Goal: Transaction & Acquisition: Purchase product/service

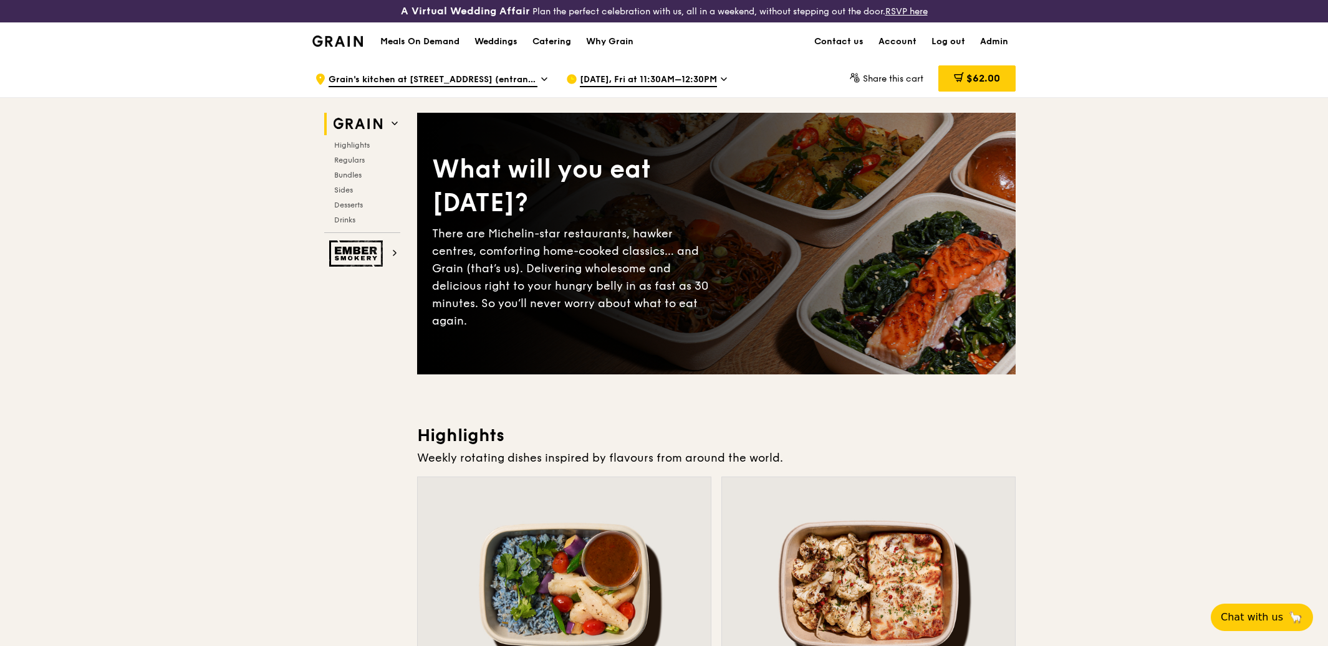
click at [616, 69] on div "[DATE], Fri at 11:30AM–12:30PM" at bounding box center [681, 78] width 231 height 37
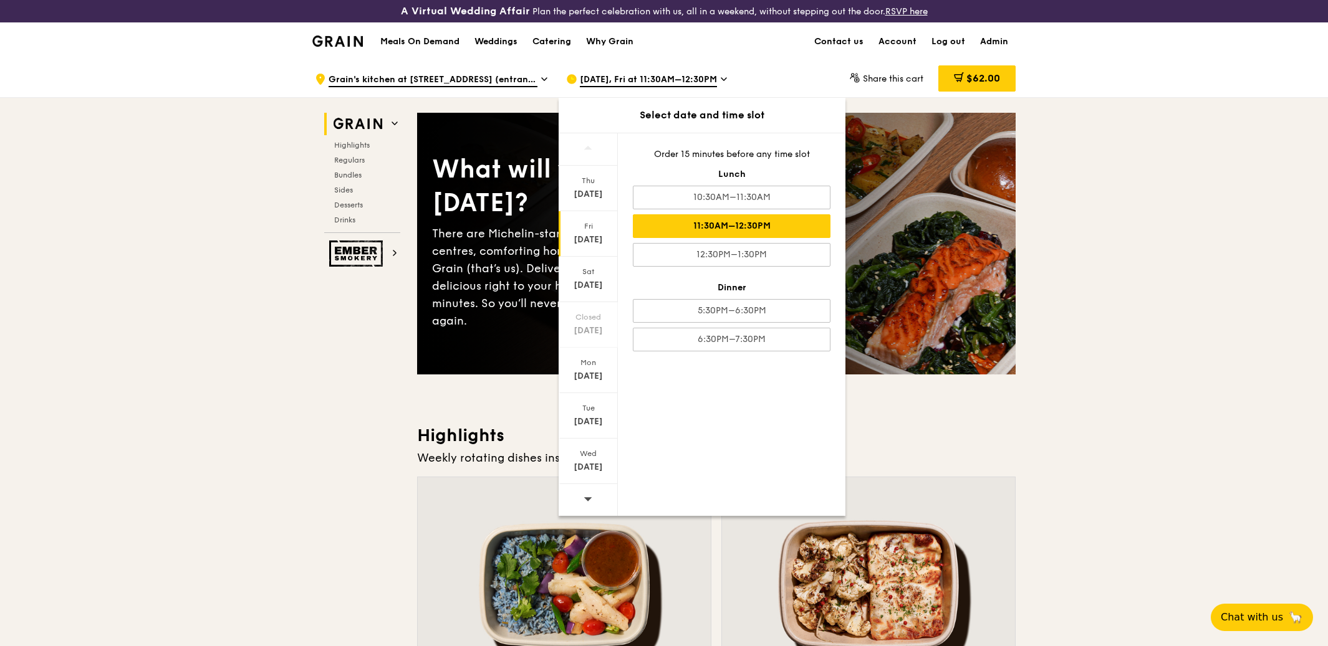
click at [573, 237] on div "[DATE]" at bounding box center [587, 240] width 55 height 12
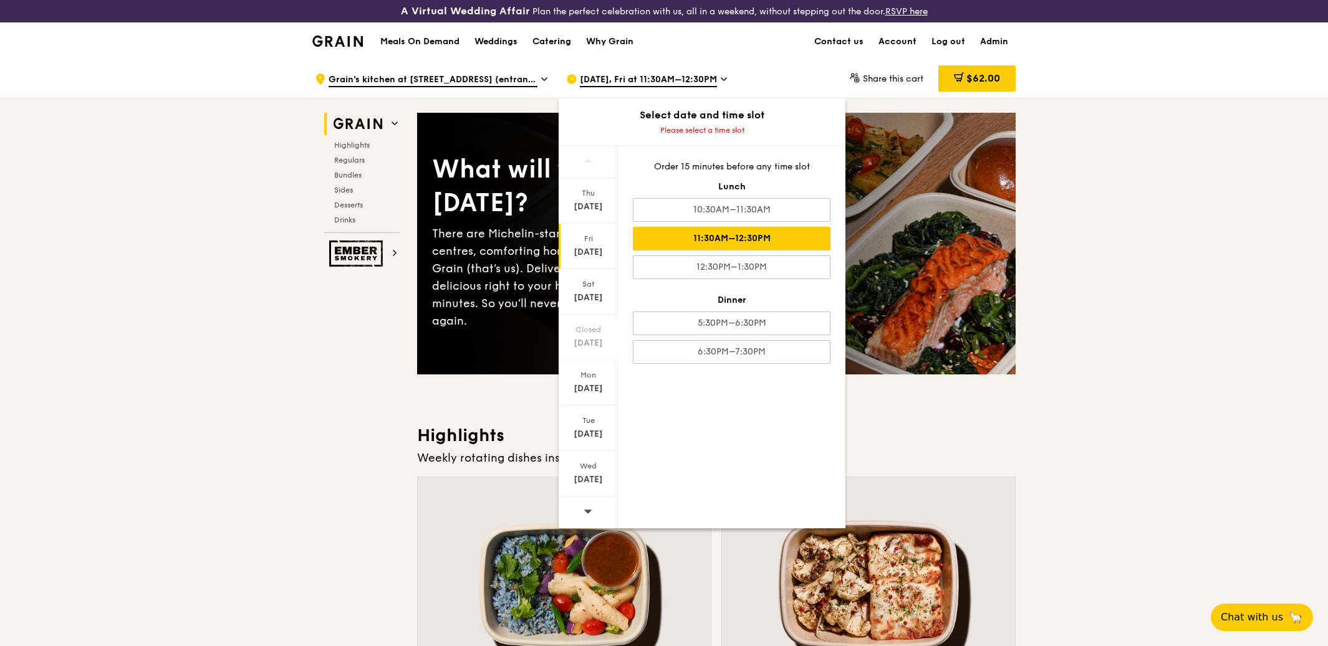
click at [706, 231] on div "11:30AM–12:30PM" at bounding box center [732, 239] width 198 height 24
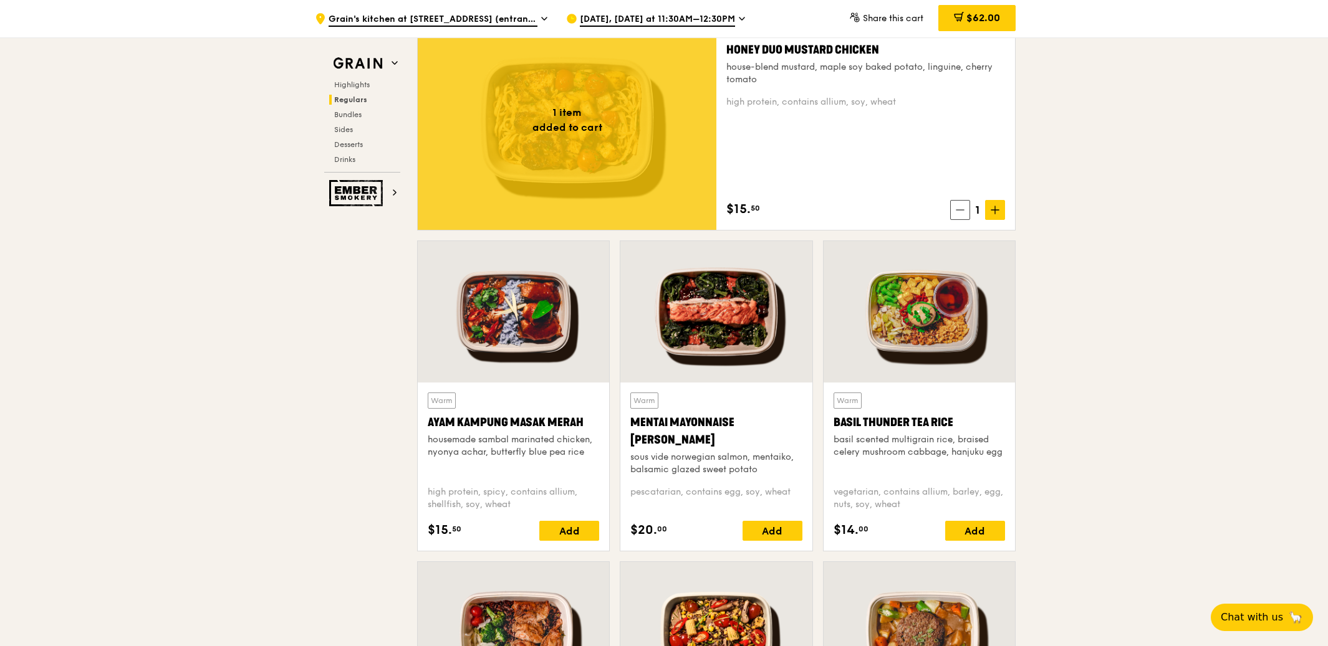
scroll to position [924, 0]
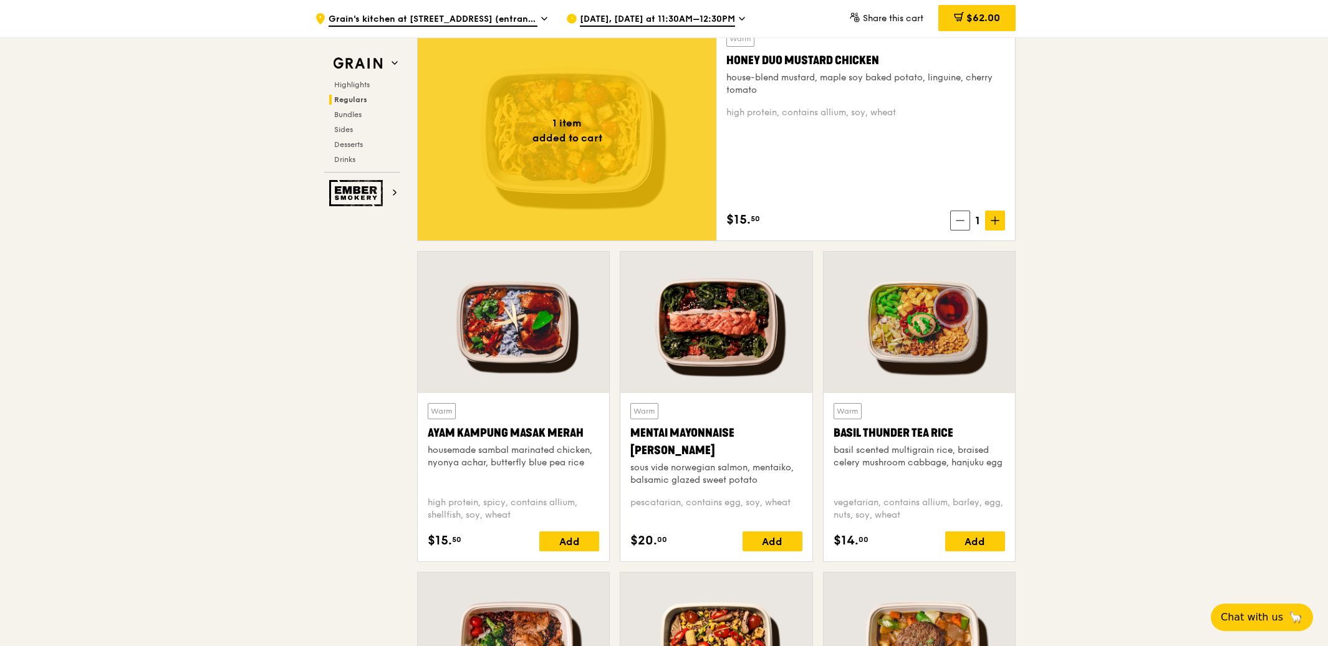
drag, startPoint x: 1125, startPoint y: 233, endPoint x: 1113, endPoint y: 55, distance: 178.1
click at [926, 367] on div at bounding box center [918, 323] width 191 height 142
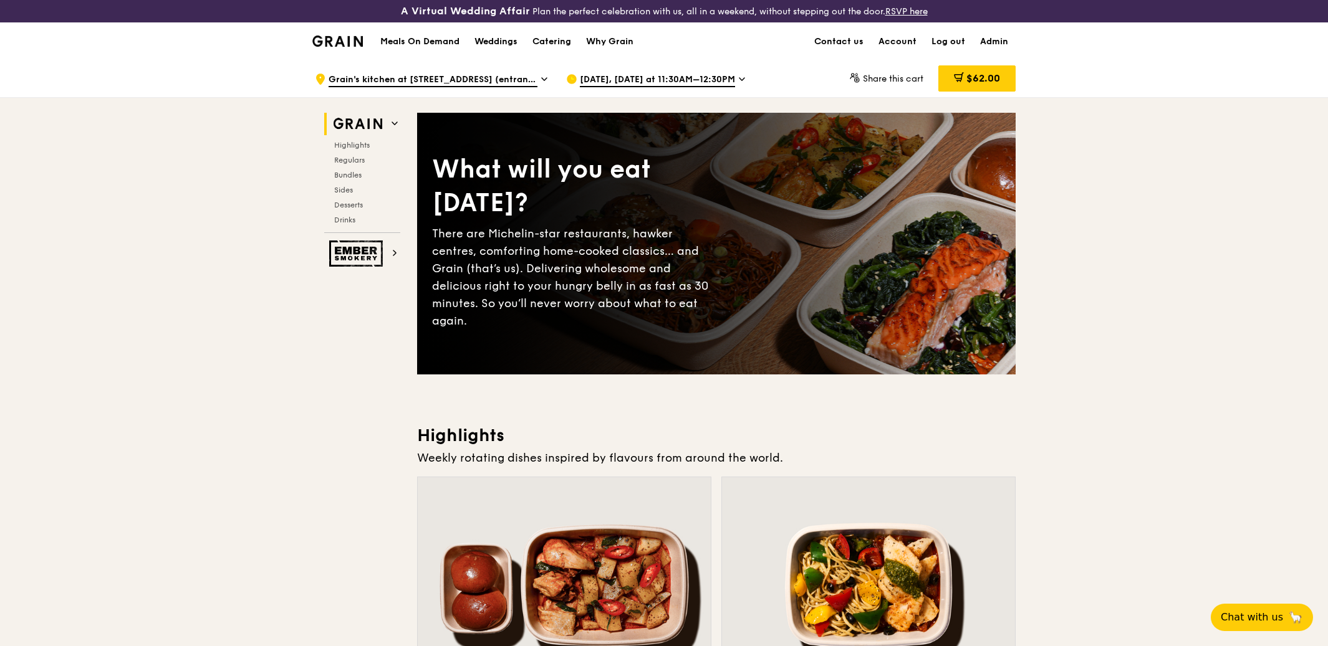
click at [421, 41] on h1 "Meals On Demand" at bounding box center [419, 42] width 79 height 12
click at [407, 43] on h1 "Meals On Demand" at bounding box center [419, 42] width 79 height 12
click at [639, 82] on span "[DATE], [DATE] at 11:30AM–12:30PM" at bounding box center [657, 81] width 155 height 14
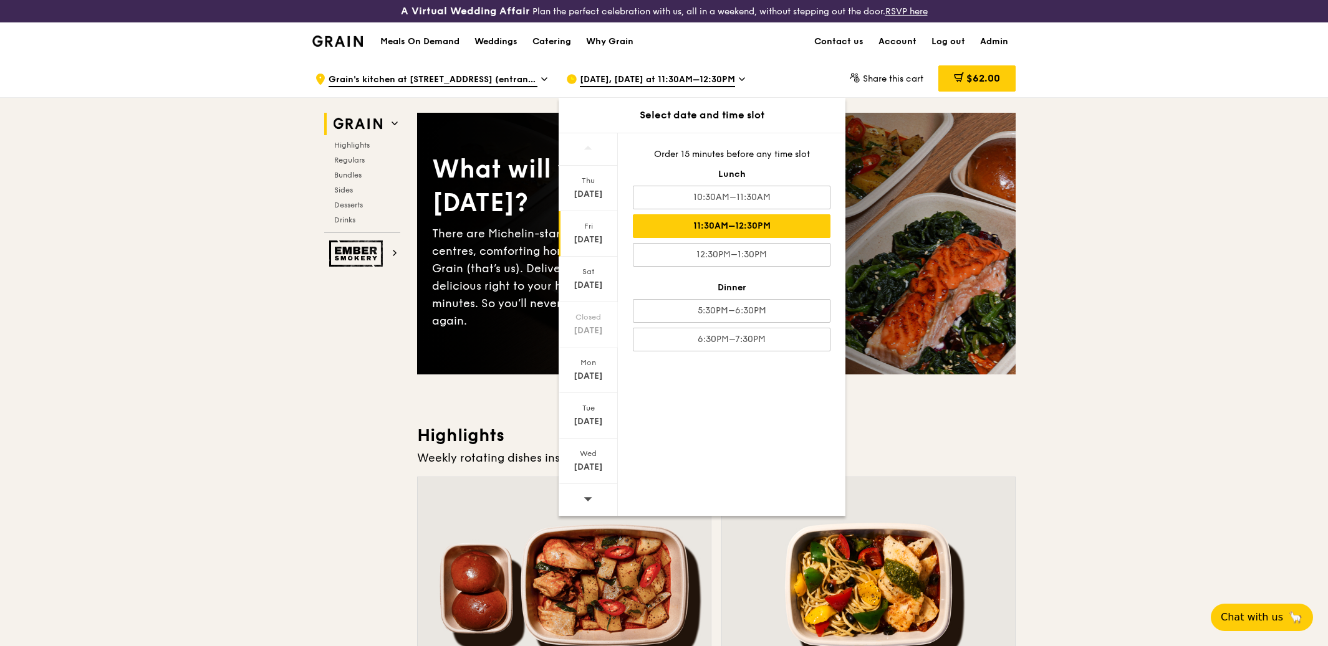
click at [754, 184] on div "Order 15 minutes before any time slot Lunch 10:30AM–11:30AM 11:30AM–12:30PM 12:…" at bounding box center [732, 249] width 228 height 233
click at [749, 196] on div "10:30AM–11:30AM" at bounding box center [732, 198] width 198 height 24
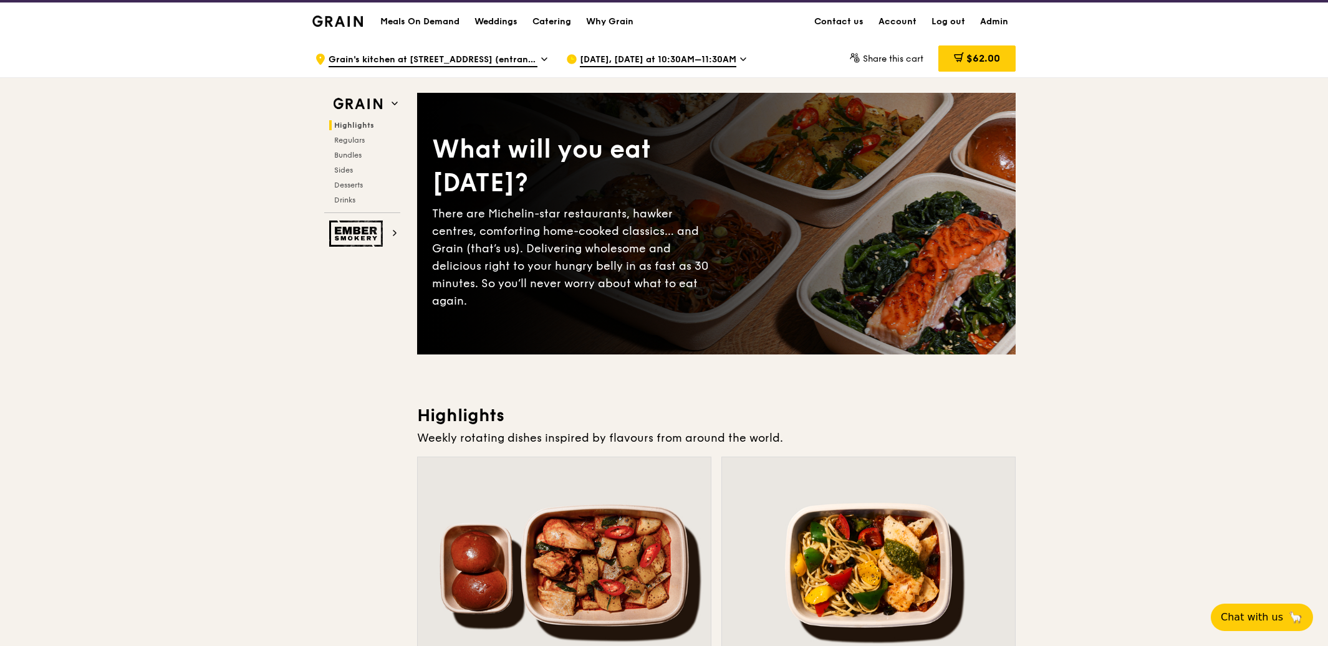
scroll to position [21, 0]
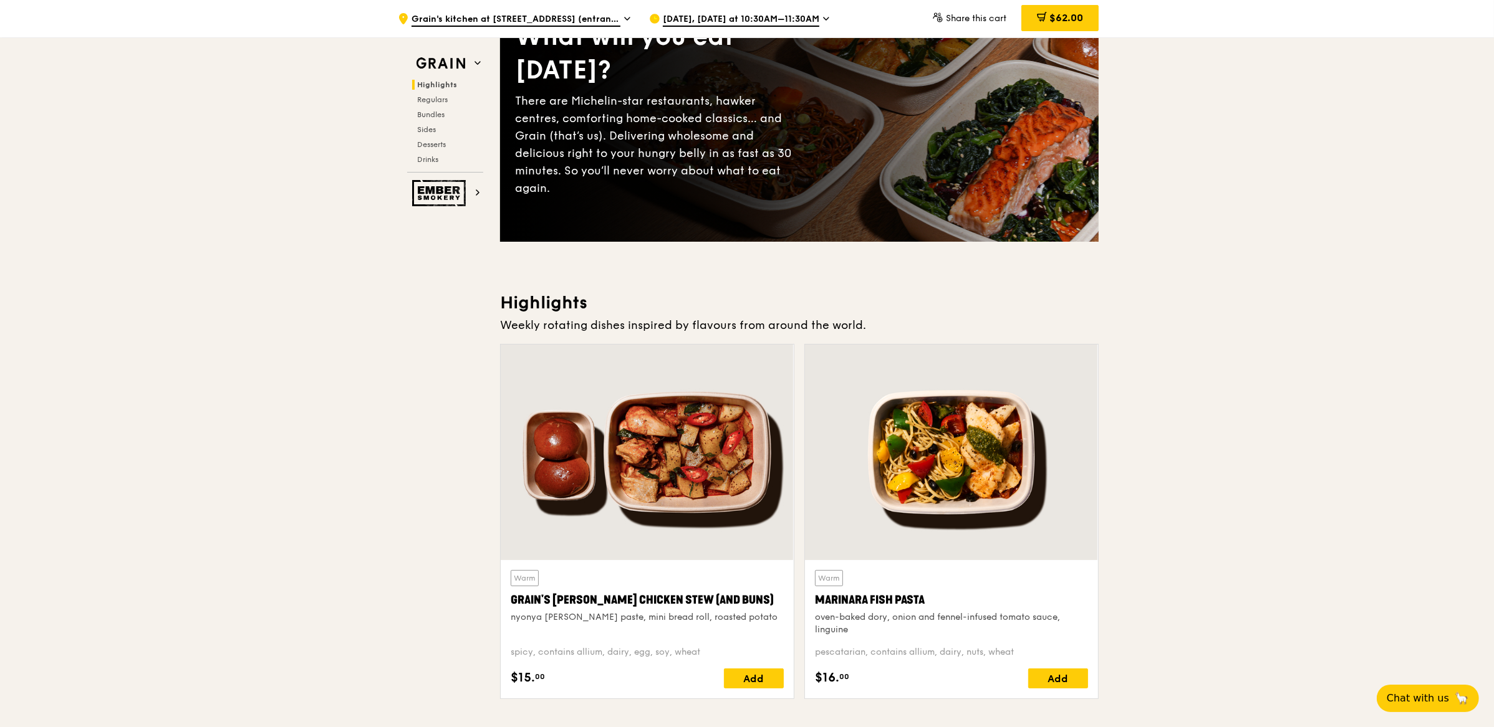
scroll to position [123, 0]
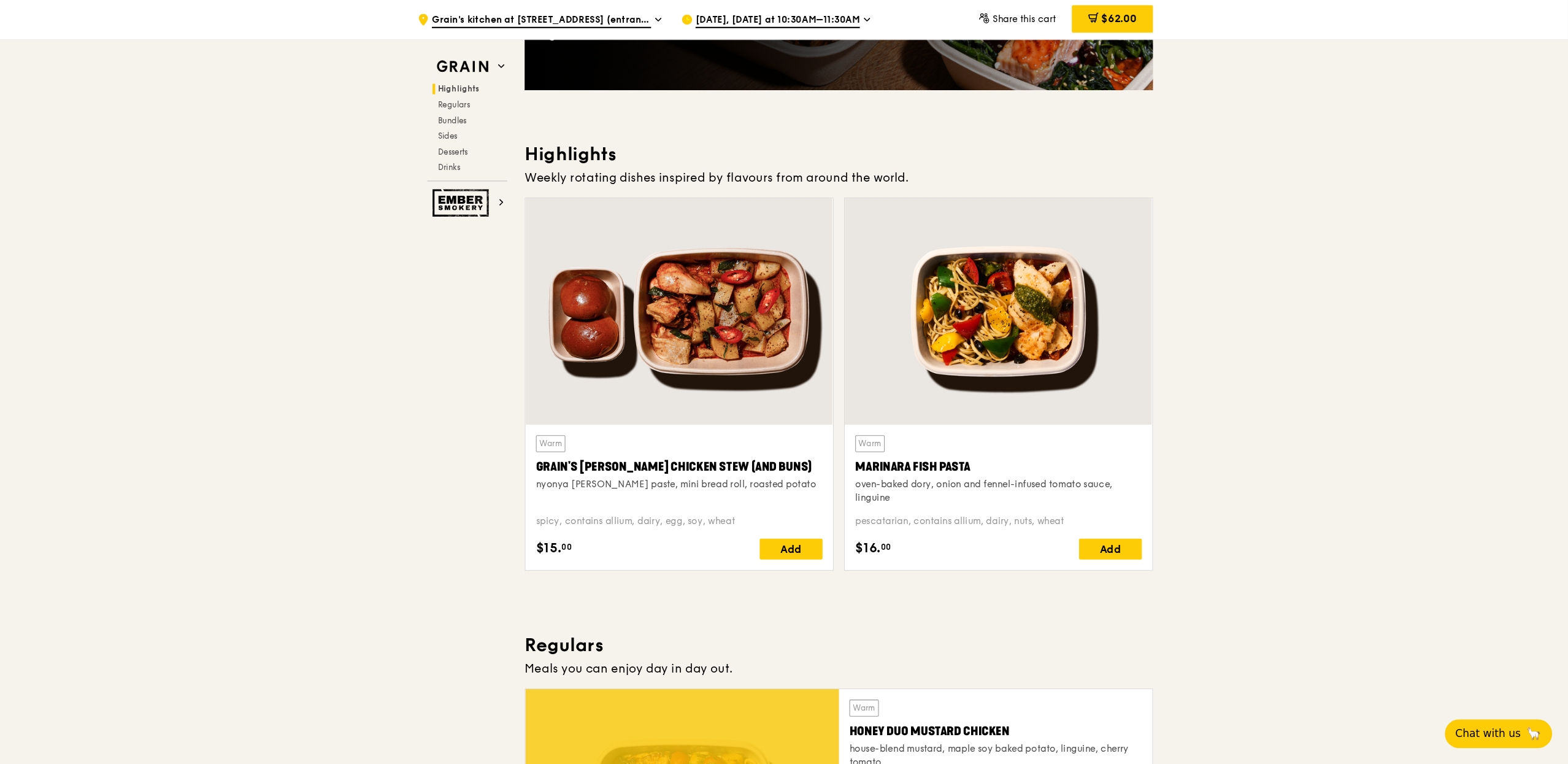
scroll to position [0, 0]
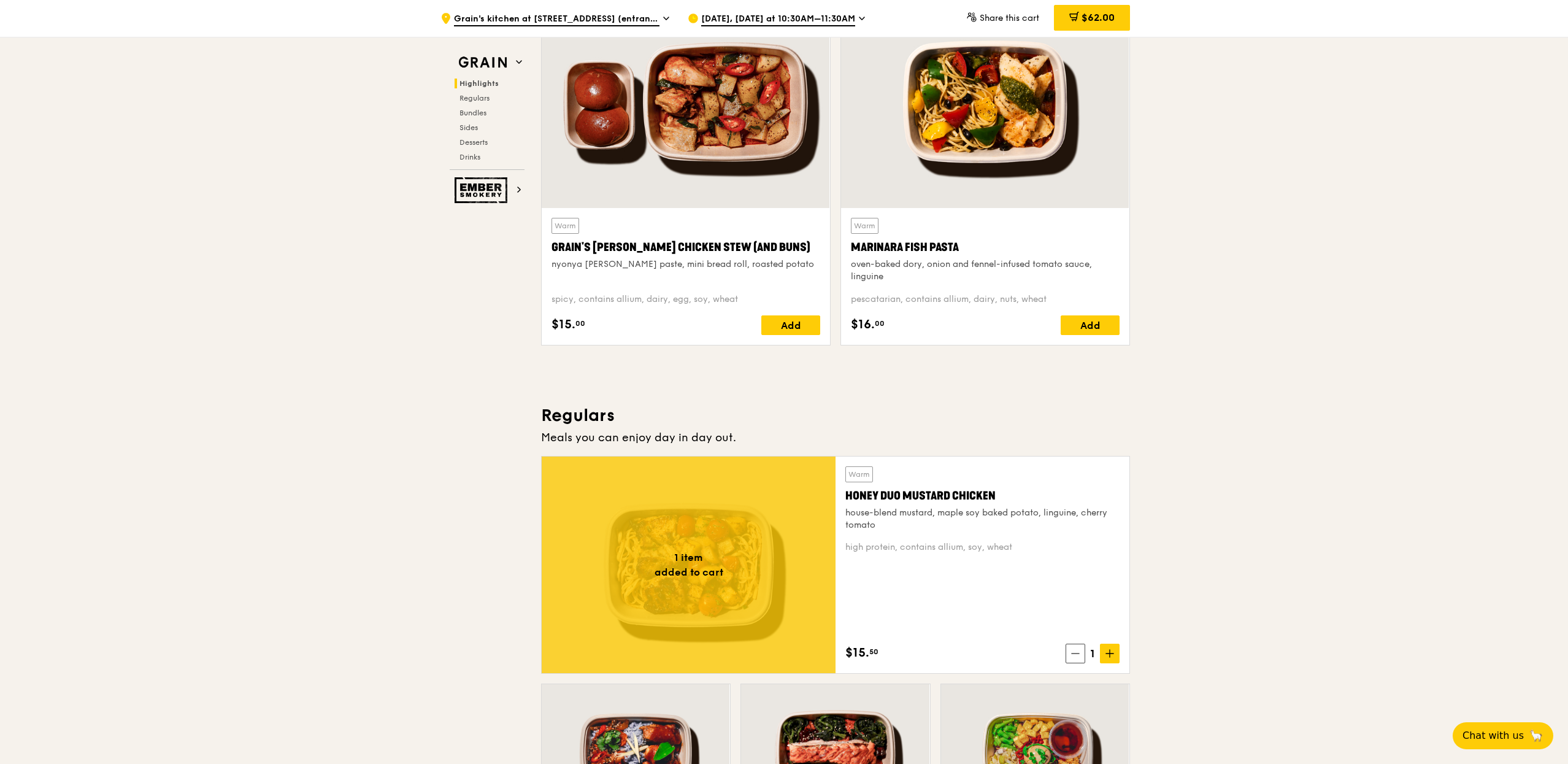
scroll to position [600, 0]
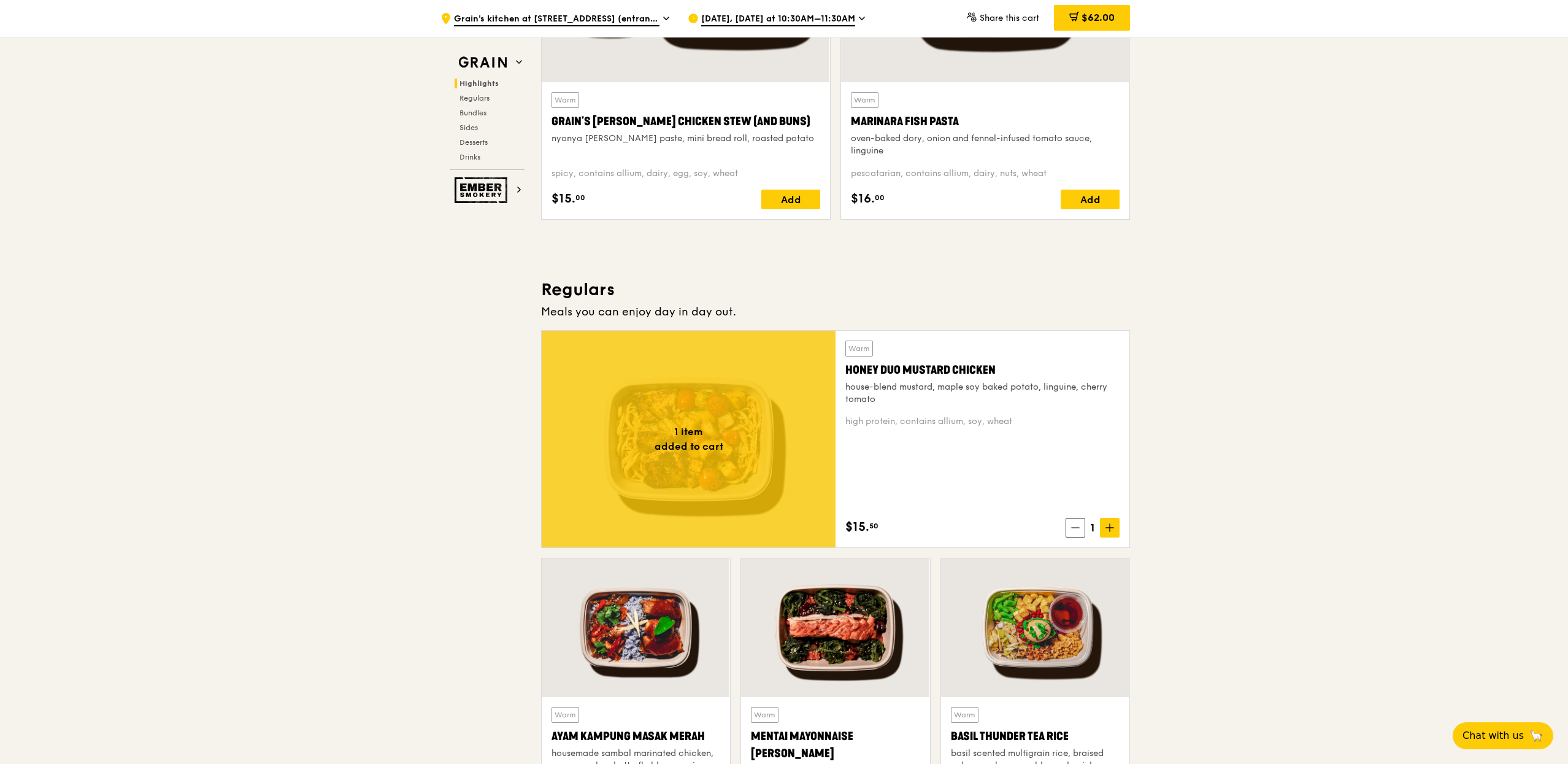
click at [1086, 533] on span "1" at bounding box center [1093, 527] width 15 height 17
click at [1080, 530] on span at bounding box center [1076, 528] width 20 height 20
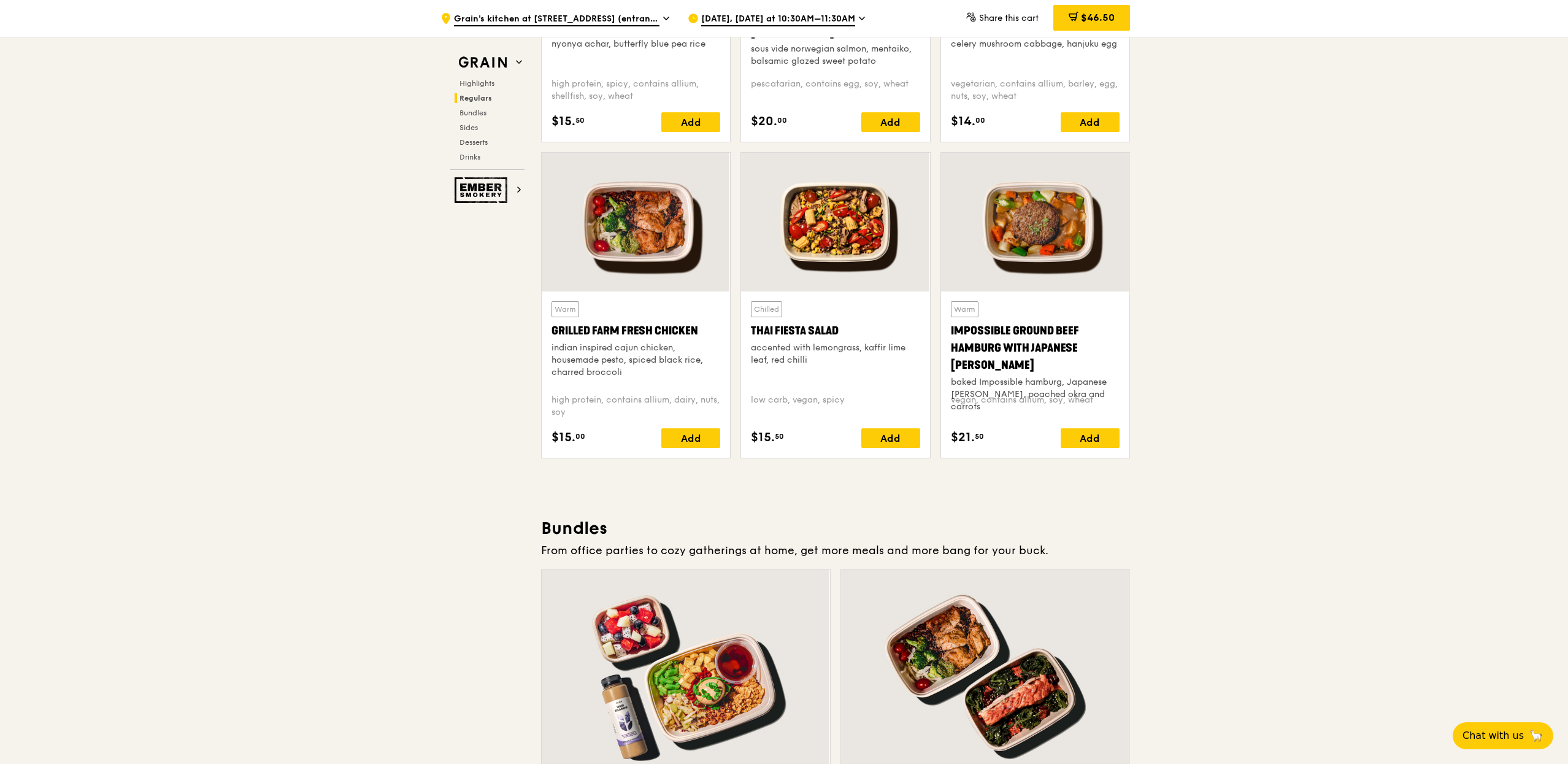
scroll to position [1319, 0]
